Goal: Task Accomplishment & Management: Use online tool/utility

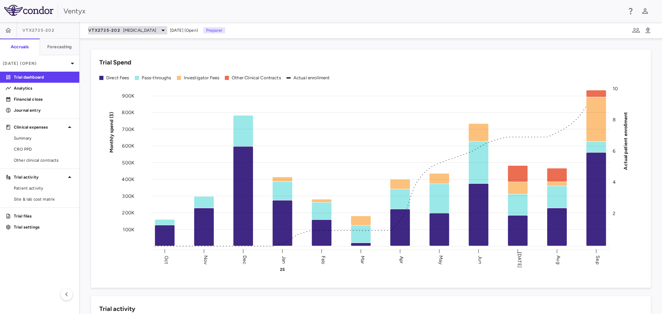
click at [153, 27] on div "VTX2735-202 [MEDICAL_DATA]" at bounding box center [127, 30] width 79 height 8
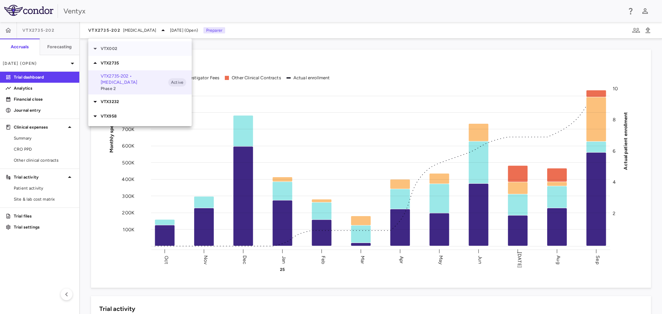
click at [115, 45] on div "VTX002" at bounding box center [140, 48] width 104 height 14
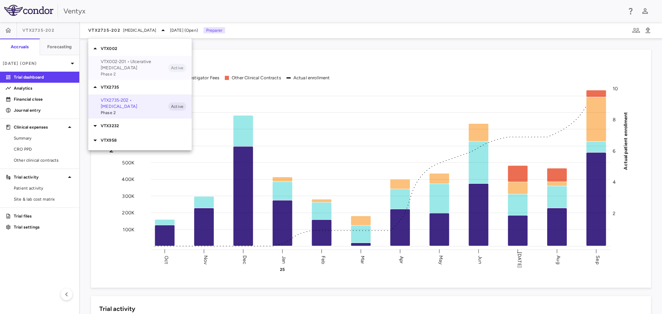
click at [121, 63] on p "VTX002-201 • Ulcerative [MEDICAL_DATA]" at bounding box center [135, 65] width 68 height 12
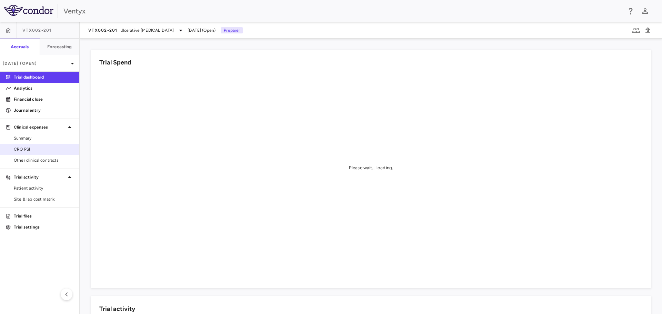
click at [16, 149] on span "CRO PSI" at bounding box center [44, 149] width 60 height 6
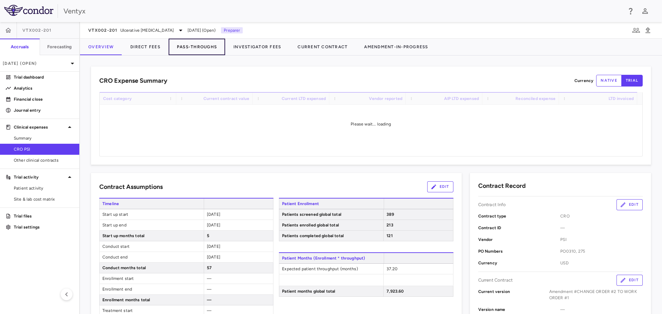
click at [190, 49] on button "Pass-Throughs" at bounding box center [197, 47] width 57 height 17
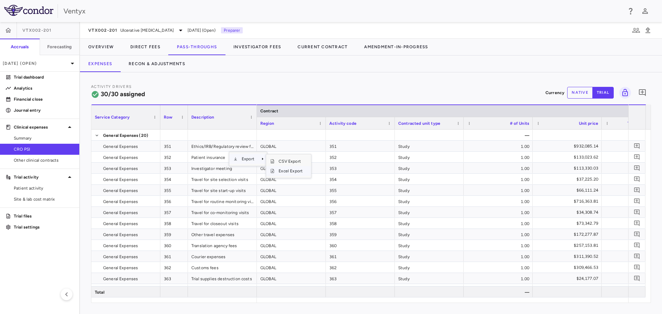
click at [290, 173] on span "Excel Export" at bounding box center [291, 171] width 32 height 10
click at [262, 48] on button "Investigator Fees" at bounding box center [257, 47] width 64 height 17
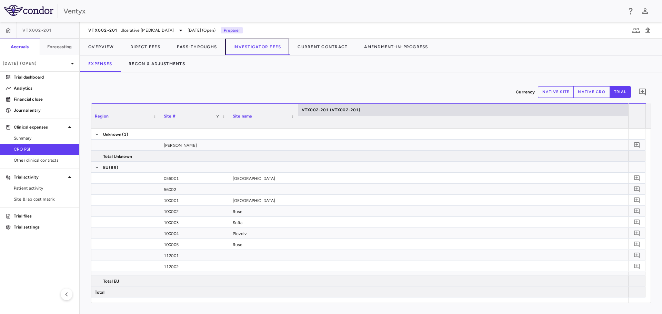
scroll to position [0, 4086]
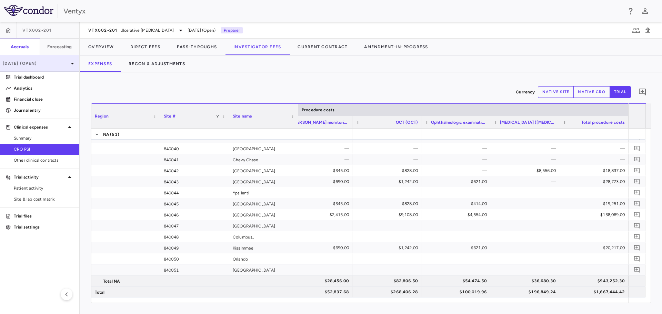
click at [49, 63] on p "[DATE] (Open)" at bounding box center [36, 63] width 66 height 6
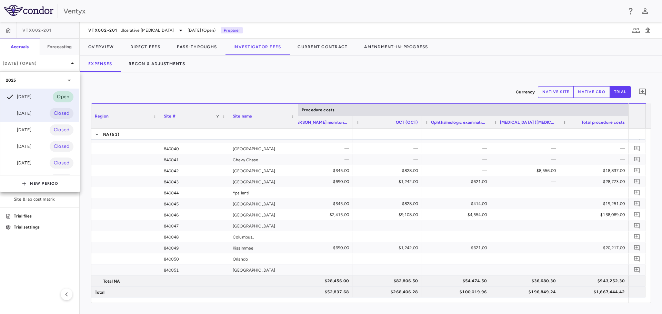
click at [33, 118] on div "[DATE] Closed" at bounding box center [39, 113] width 79 height 17
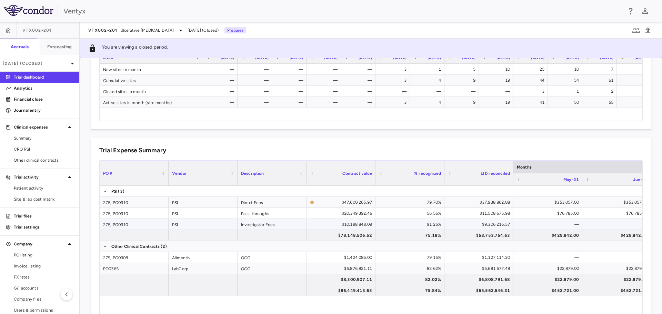
scroll to position [445, 0]
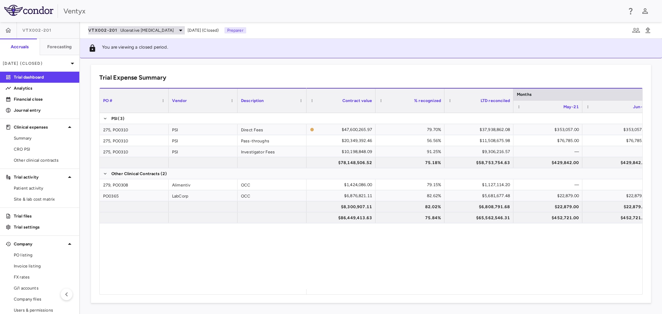
click at [142, 30] on span "Ulcerative [MEDICAL_DATA]" at bounding box center [147, 30] width 54 height 6
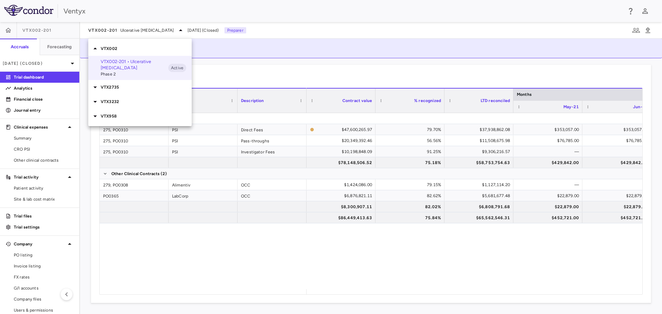
click at [39, 66] on div at bounding box center [331, 157] width 662 height 314
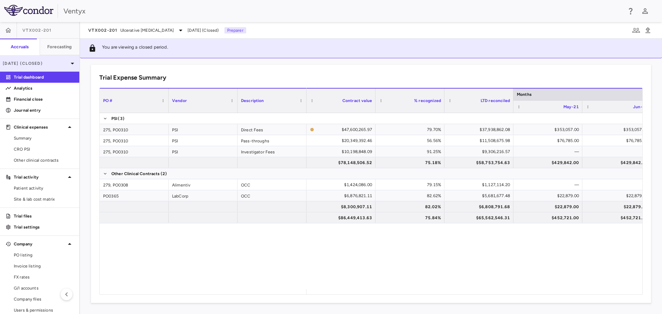
click at [33, 61] on p "[DATE] (Closed)" at bounding box center [36, 63] width 66 height 6
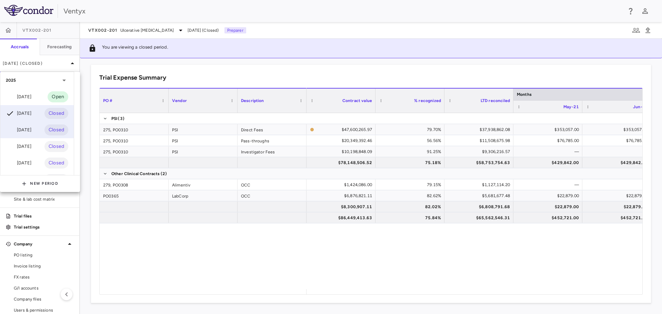
click at [27, 129] on div "[DATE]" at bounding box center [19, 130] width 26 height 8
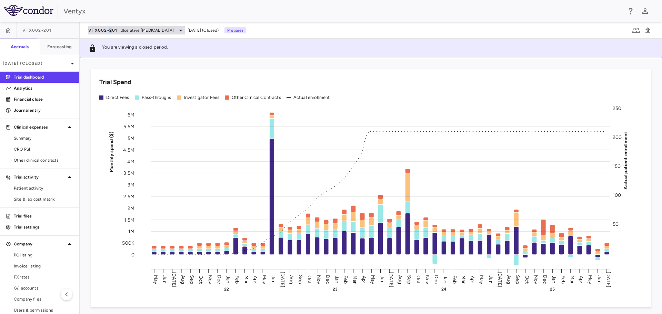
click at [110, 28] on span "VTX002-201" at bounding box center [102, 31] width 29 height 6
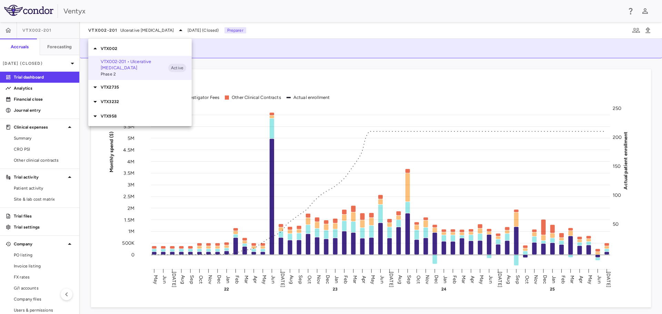
click at [41, 56] on div at bounding box center [331, 157] width 662 height 314
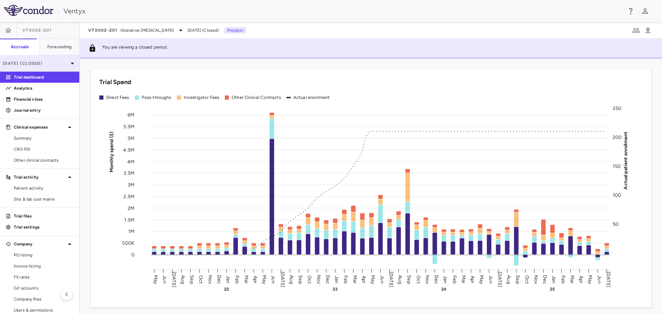
click at [37, 61] on p "[DATE] (Closed)" at bounding box center [36, 63] width 66 height 6
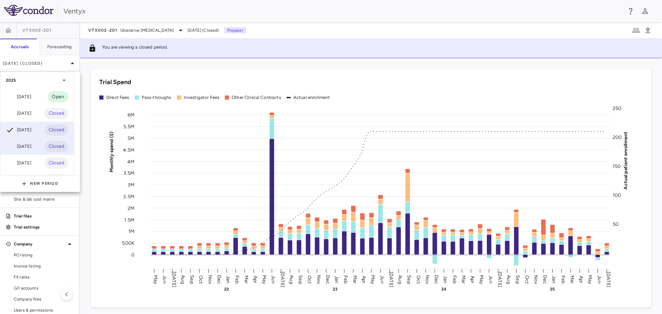
click at [29, 151] on div "[DATE] Closed" at bounding box center [36, 146] width 73 height 17
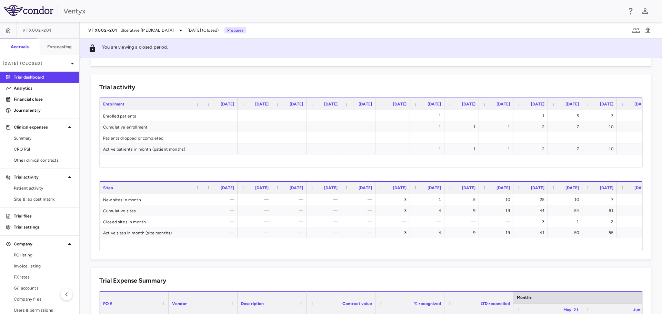
scroll to position [173, 0]
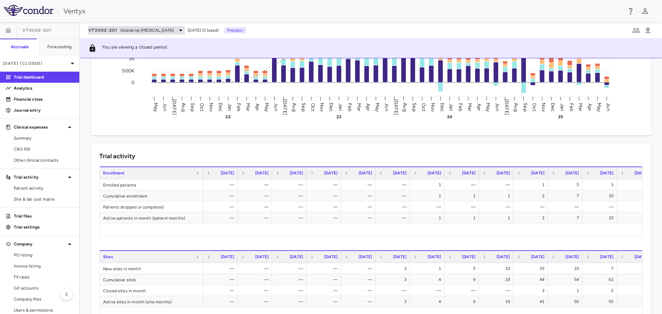
click at [177, 29] on icon at bounding box center [181, 30] width 8 height 8
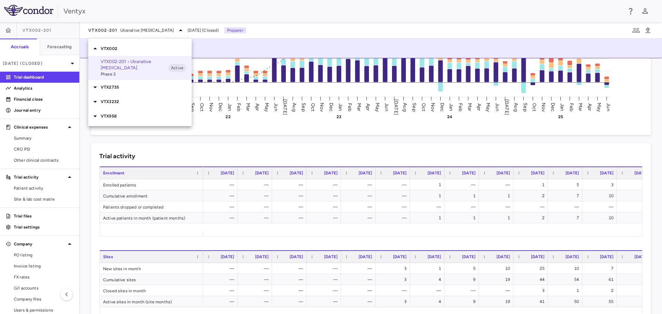
click at [44, 72] on div at bounding box center [331, 157] width 662 height 314
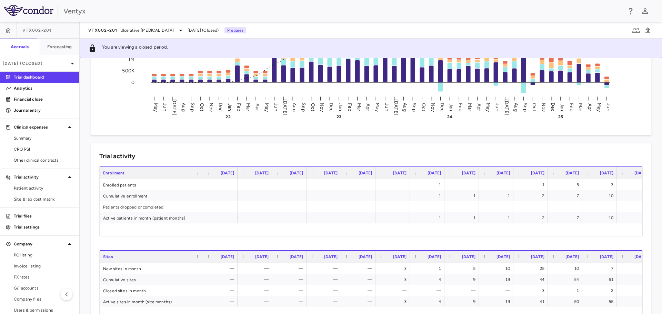
click at [36, 65] on p "[DATE] (Closed)" at bounding box center [36, 63] width 66 height 6
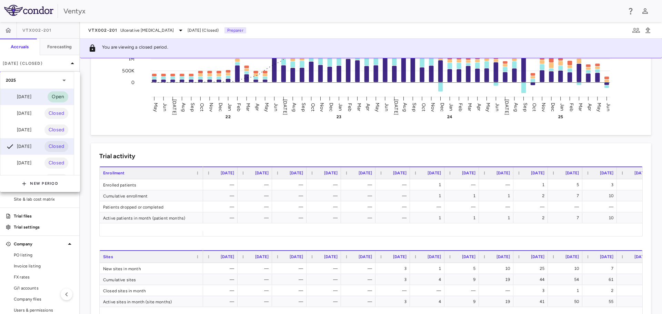
click at [26, 100] on div "[DATE]" at bounding box center [19, 97] width 26 height 8
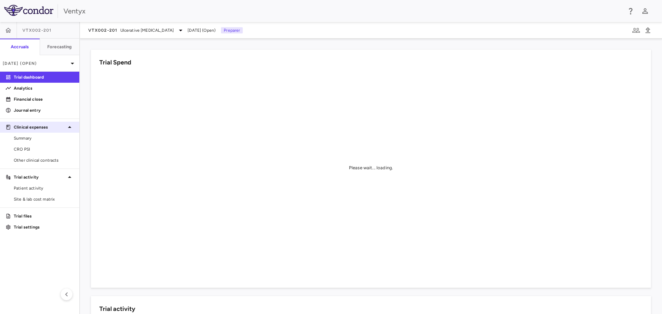
drag, startPoint x: 33, startPoint y: 151, endPoint x: 62, endPoint y: 129, distance: 36.4
click at [33, 151] on span "CRO PSI" at bounding box center [44, 149] width 60 height 6
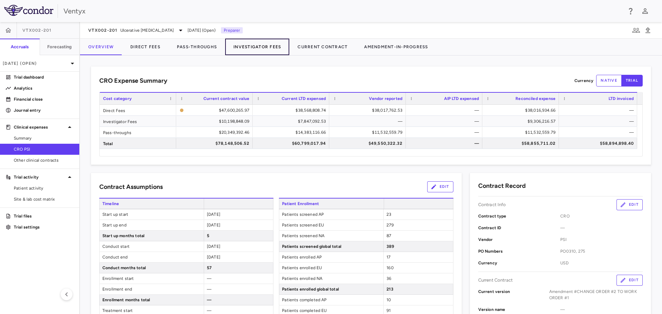
click at [267, 49] on button "Investigator Fees" at bounding box center [257, 47] width 64 height 17
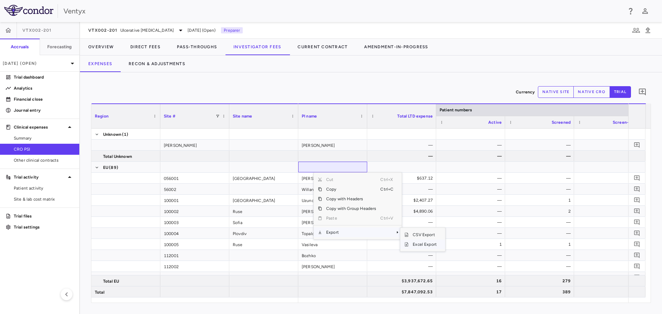
click at [420, 246] on span "Excel Export" at bounding box center [425, 245] width 32 height 10
click at [46, 161] on span "Other clinical contracts" at bounding box center [44, 160] width 60 height 6
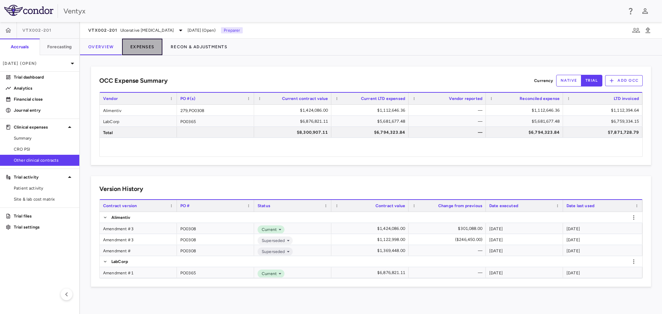
click at [145, 46] on button "Expenses" at bounding box center [142, 47] width 40 height 17
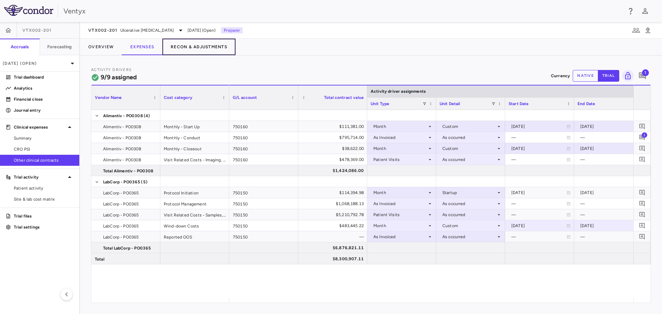
click at [200, 45] on button "Recon & Adjustments" at bounding box center [198, 47] width 73 height 17
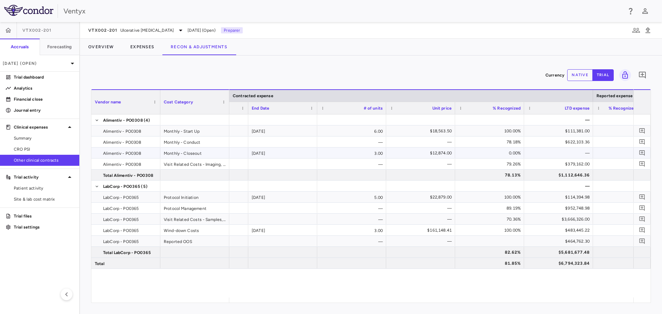
scroll to position [0, 424]
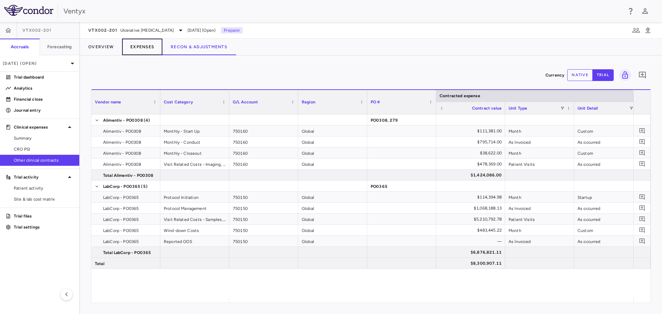
click at [142, 51] on button "Expenses" at bounding box center [142, 47] width 40 height 17
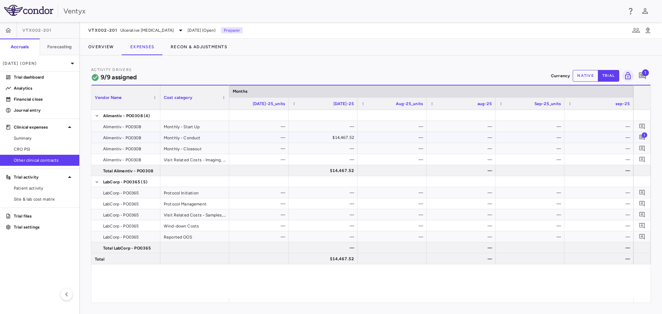
click at [643, 137] on span "1" at bounding box center [645, 135] width 6 height 6
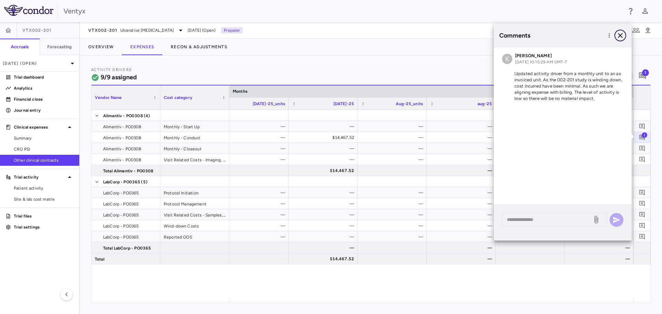
click at [619, 33] on icon "button" at bounding box center [620, 35] width 5 height 5
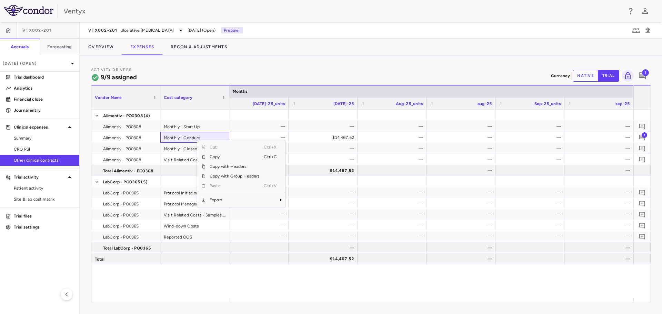
click at [247, 99] on div "[DATE]-25_units" at bounding box center [257, 103] width 56 height 9
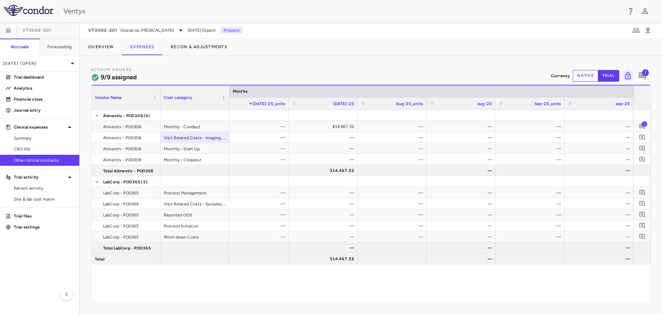
click at [253, 105] on span at bounding box center [251, 104] width 4 height 4
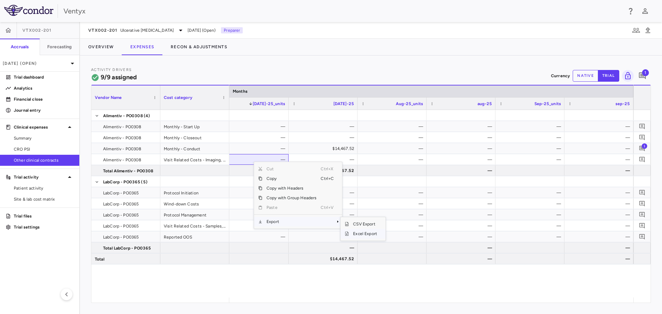
click at [357, 233] on span "Excel Export" at bounding box center [365, 234] width 32 height 10
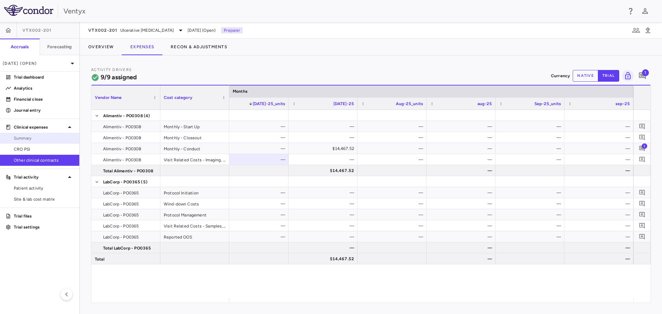
drag, startPoint x: 32, startPoint y: 135, endPoint x: 46, endPoint y: 135, distance: 14.1
click at [32, 135] on span "Summary" at bounding box center [44, 138] width 60 height 6
